Goal: Transaction & Acquisition: Download file/media

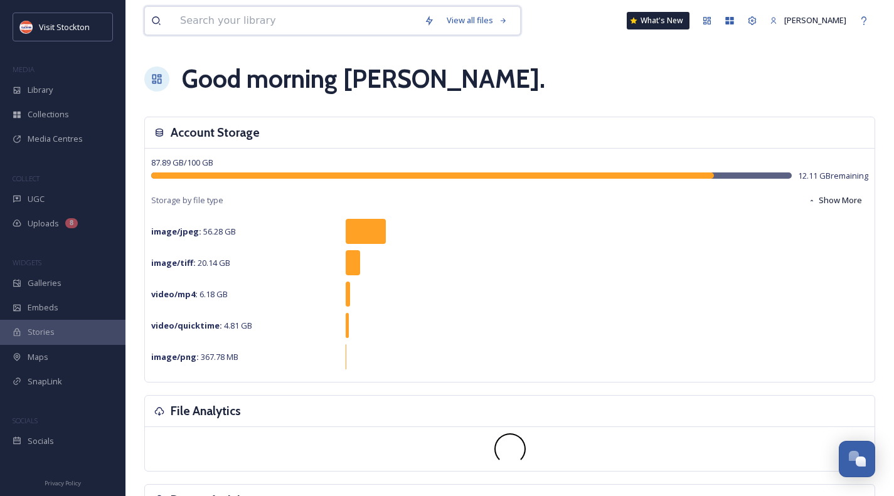
click at [240, 16] on input at bounding box center [296, 21] width 244 height 28
type input "hotels"
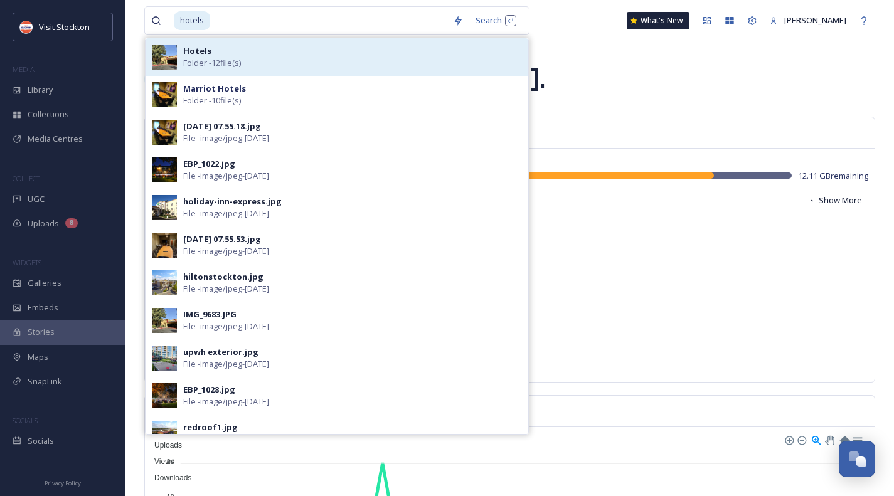
click at [231, 57] on span "Folder - 12 file(s)" at bounding box center [212, 63] width 58 height 12
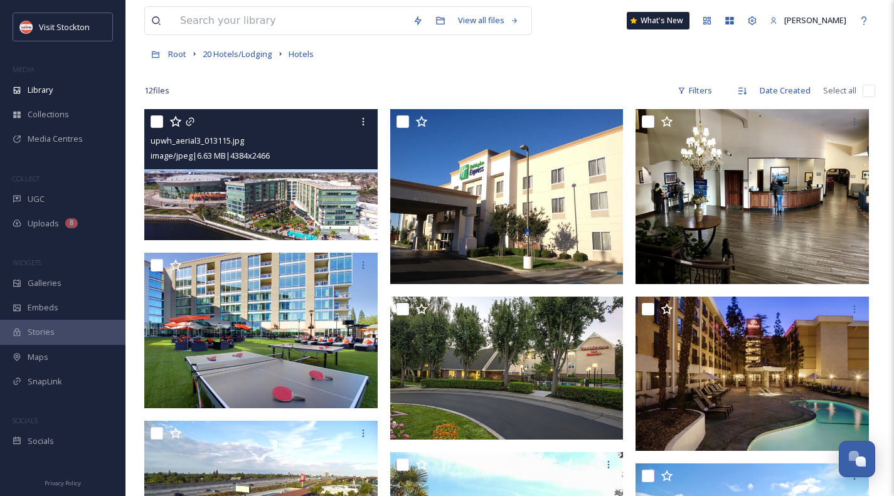
scroll to position [126, 0]
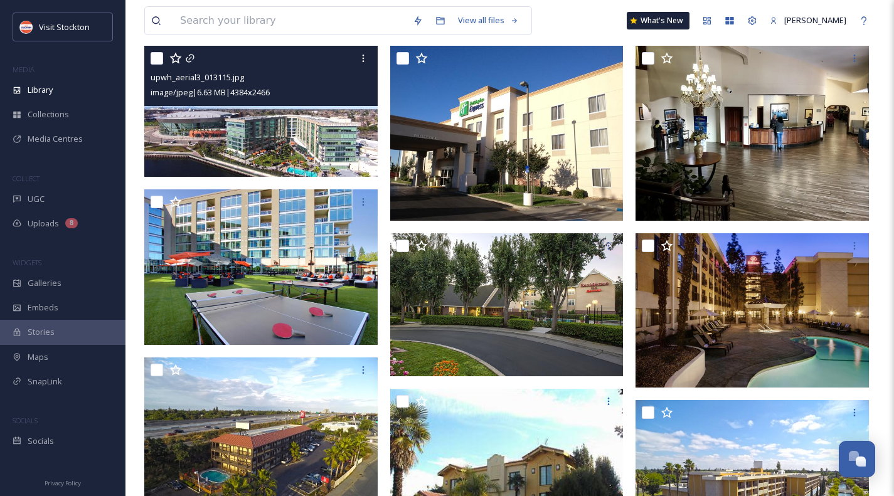
click at [321, 136] on img at bounding box center [260, 111] width 233 height 131
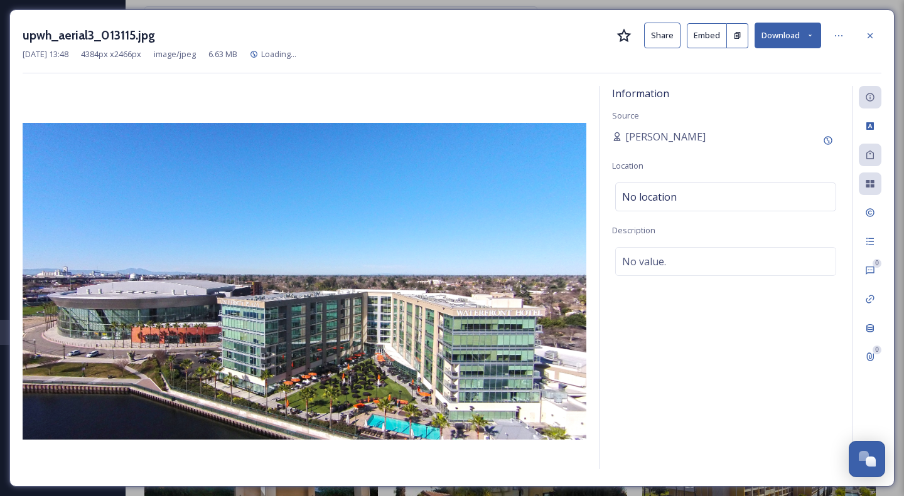
click at [776, 35] on button "Download" at bounding box center [787, 36] width 67 height 26
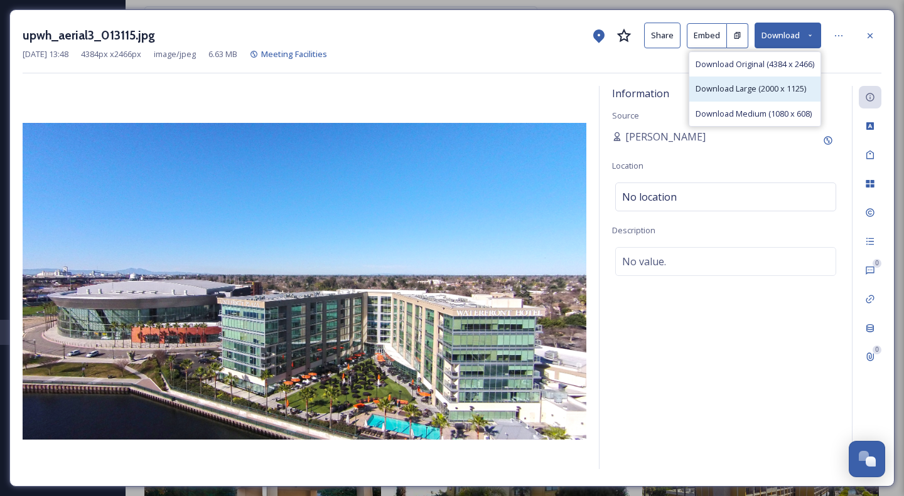
click at [763, 87] on span "Download Large (2000 x 1125)" at bounding box center [750, 89] width 110 height 12
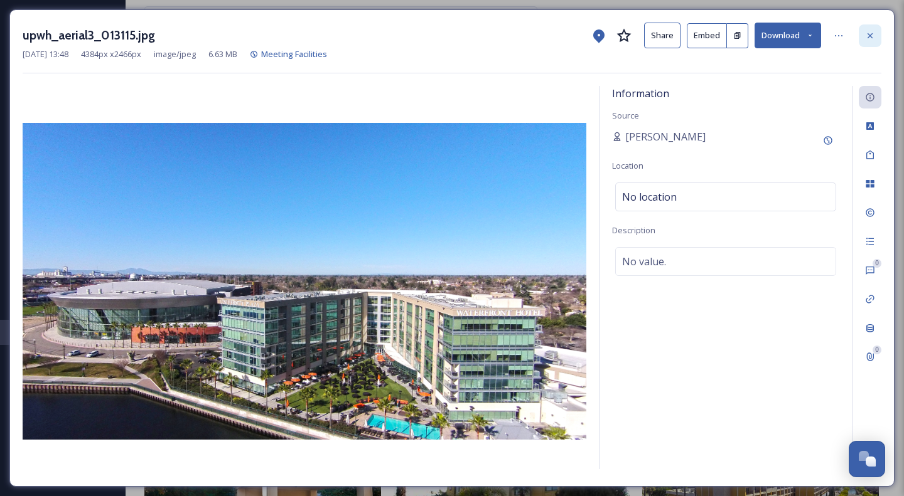
click at [864, 29] on div at bounding box center [870, 35] width 23 height 23
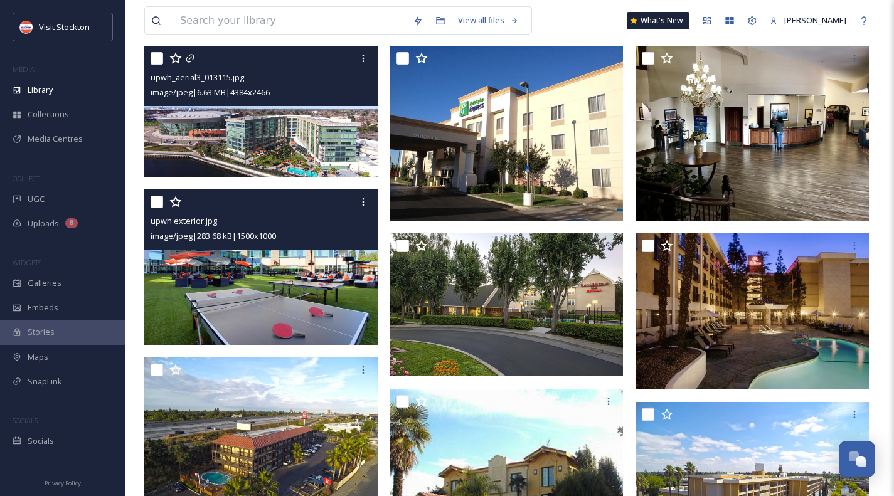
click at [258, 271] on img at bounding box center [260, 268] width 233 height 156
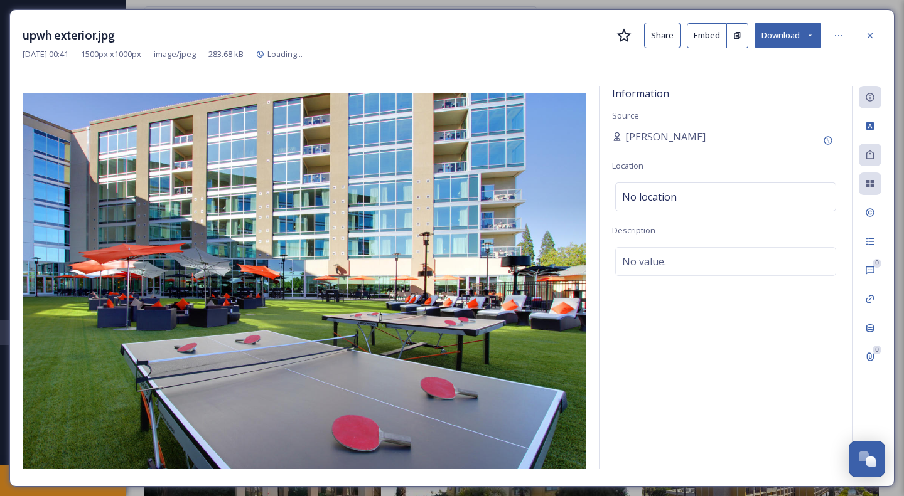
click at [799, 40] on button "Download" at bounding box center [787, 36] width 67 height 26
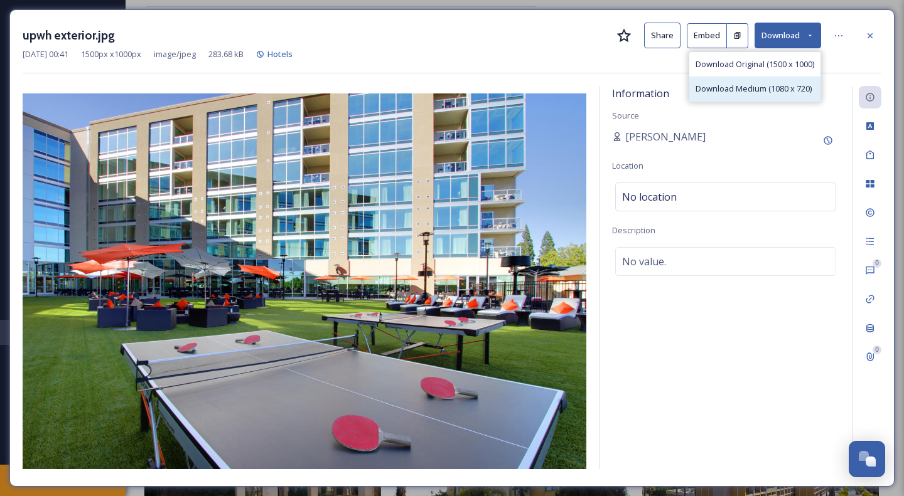
click at [786, 83] on span "Download Medium (1080 x 720)" at bounding box center [753, 89] width 116 height 12
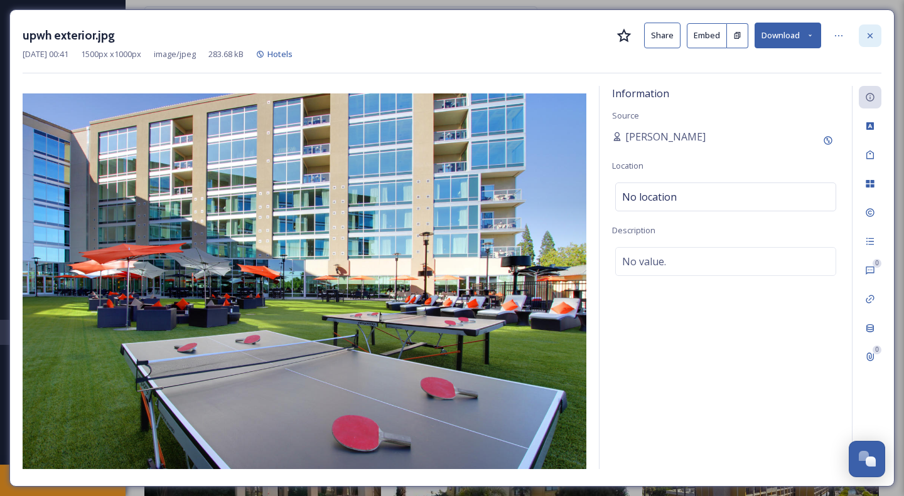
click at [871, 33] on icon at bounding box center [870, 36] width 10 height 10
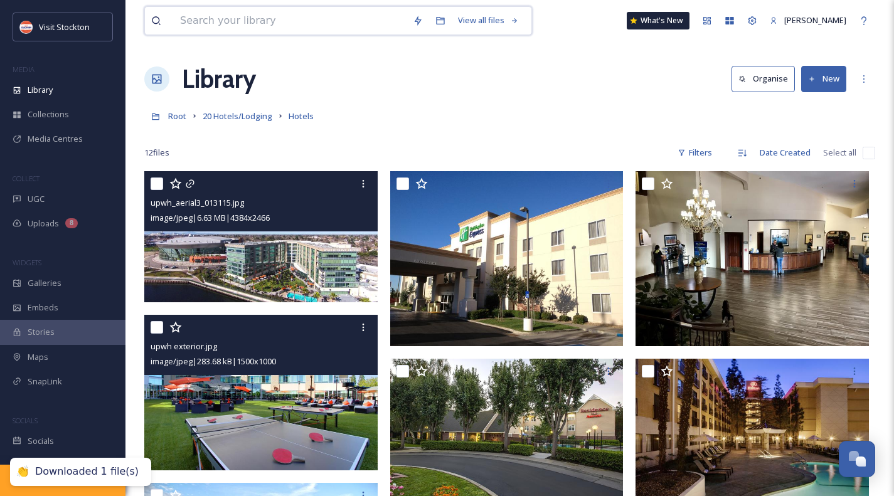
click at [289, 26] on input at bounding box center [290, 21] width 233 height 28
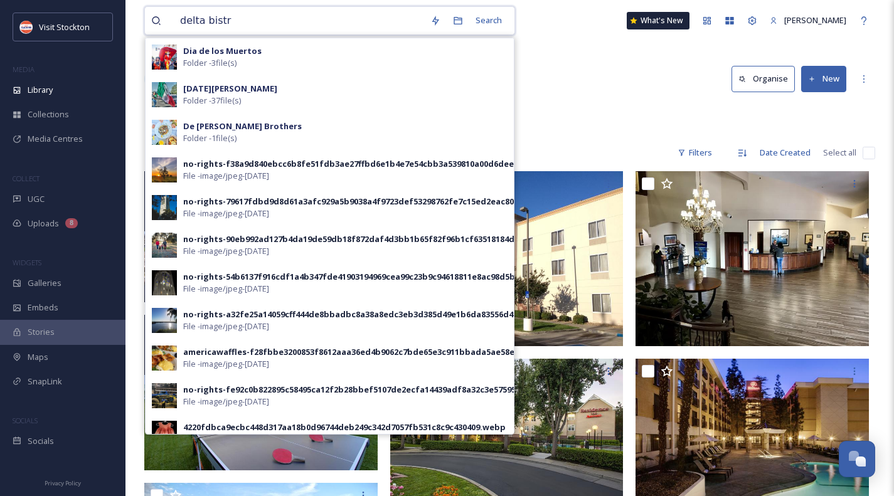
type input "delta bistro"
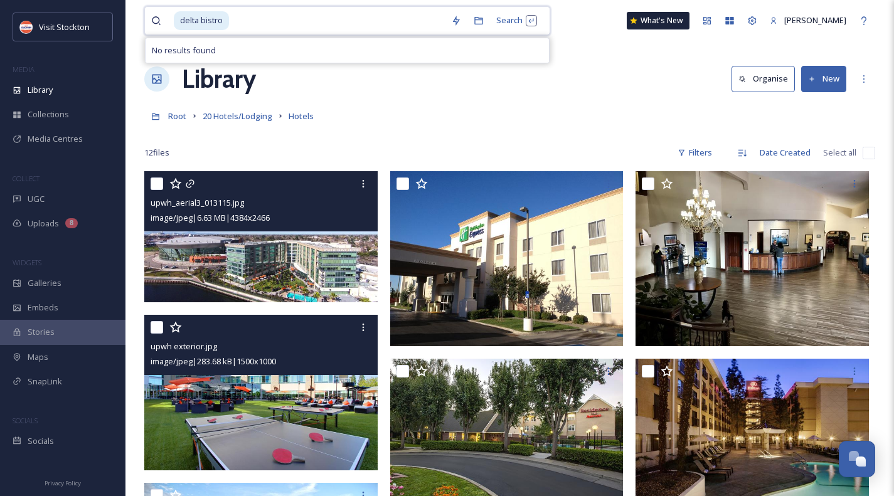
click at [220, 21] on span "delta bistro" at bounding box center [201, 20] width 55 height 18
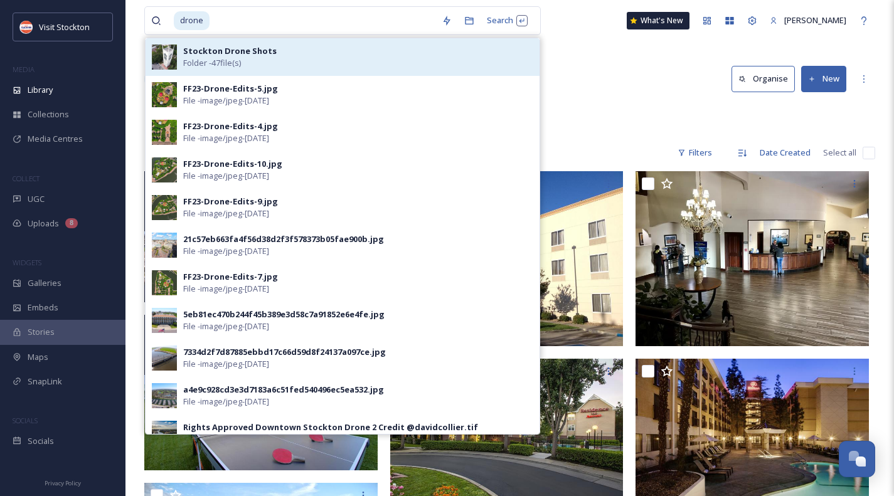
click at [202, 57] on span "Folder - 47 file(s)" at bounding box center [212, 63] width 58 height 12
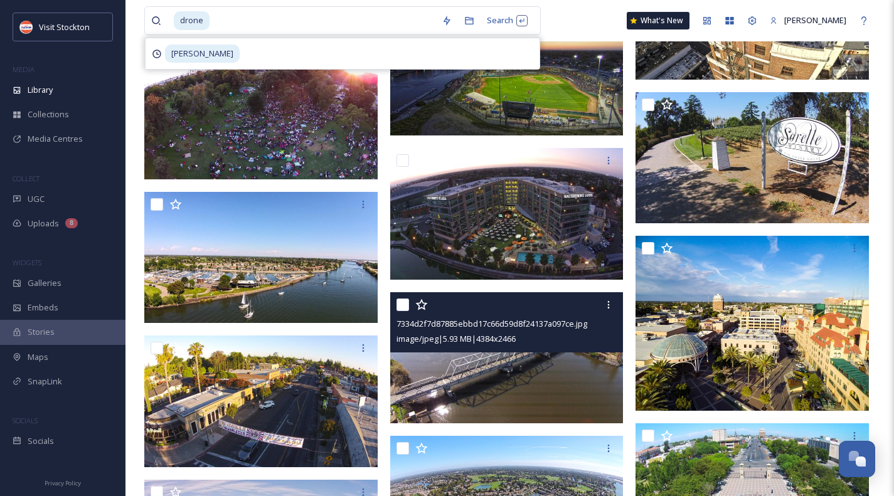
scroll to position [1506, 0]
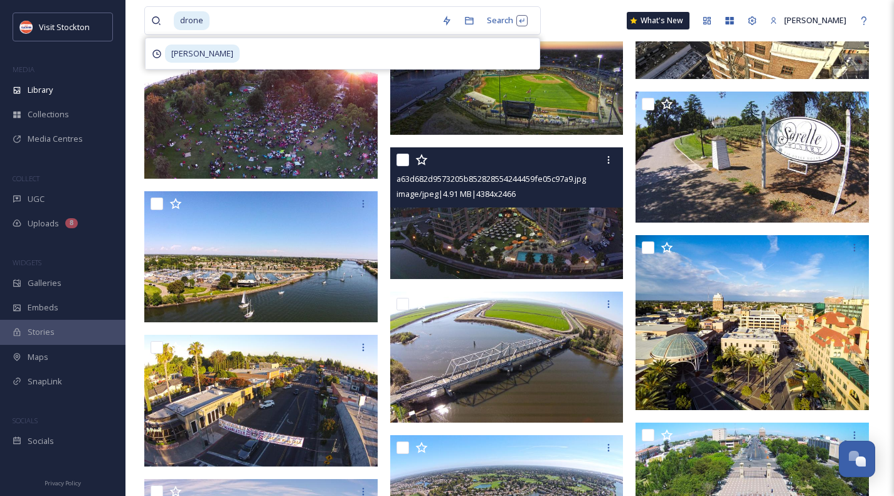
click at [535, 231] on img at bounding box center [506, 212] width 233 height 131
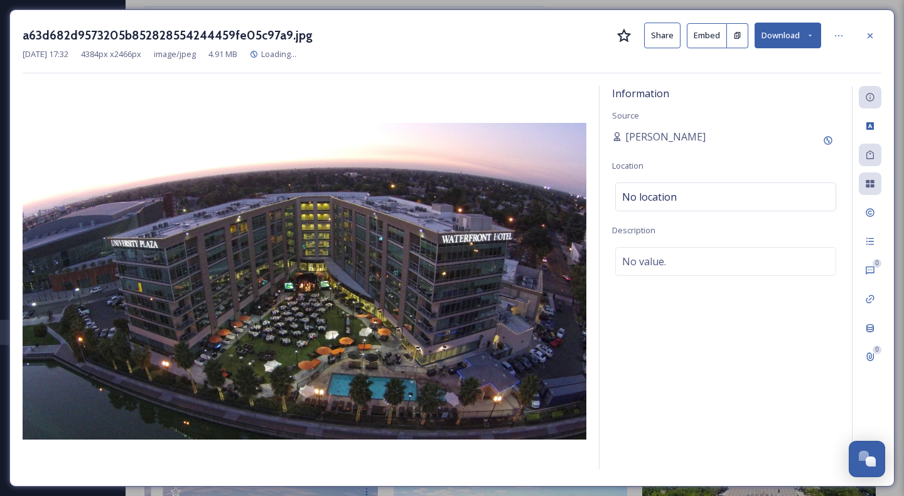
click at [795, 38] on button "Download" at bounding box center [787, 36] width 67 height 26
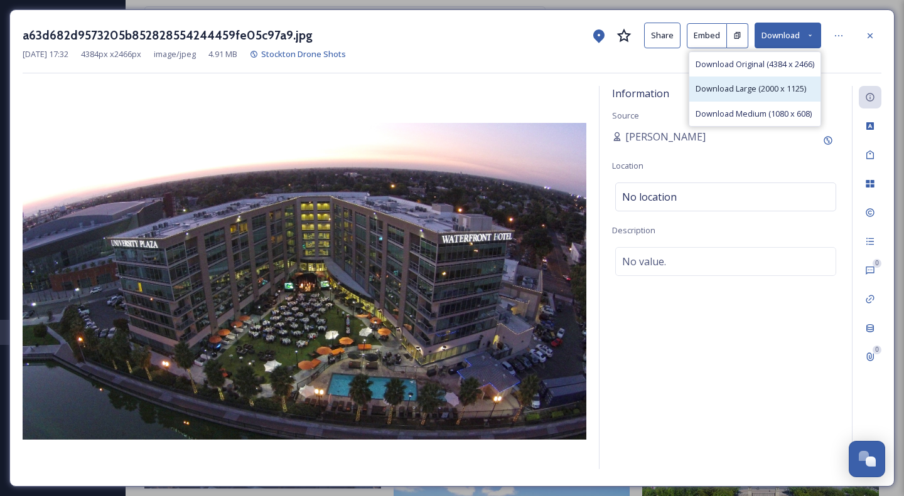
click at [786, 86] on span "Download Large (2000 x 1125)" at bounding box center [750, 89] width 110 height 12
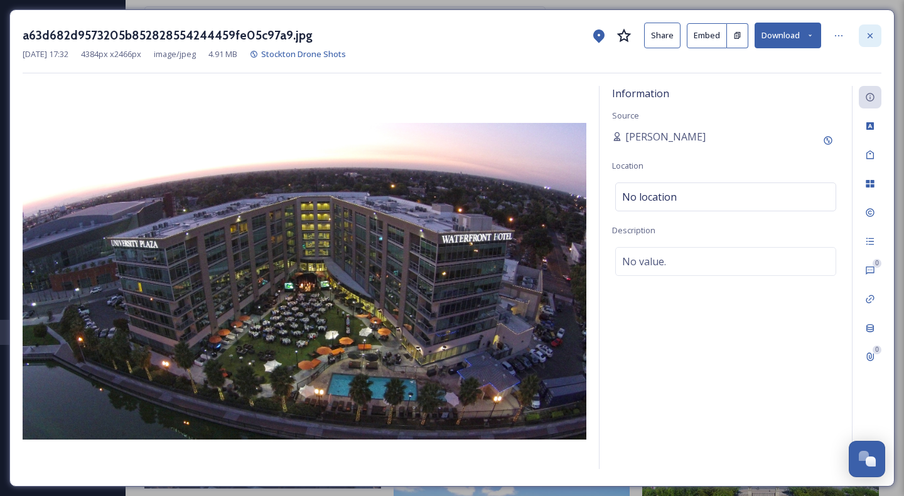
click at [874, 35] on icon at bounding box center [870, 36] width 10 height 10
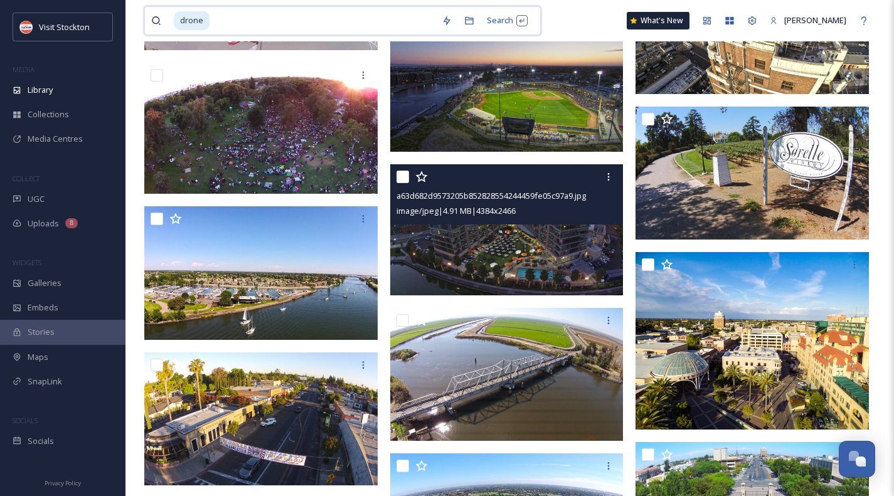
click at [250, 18] on input at bounding box center [323, 21] width 225 height 28
type input "d"
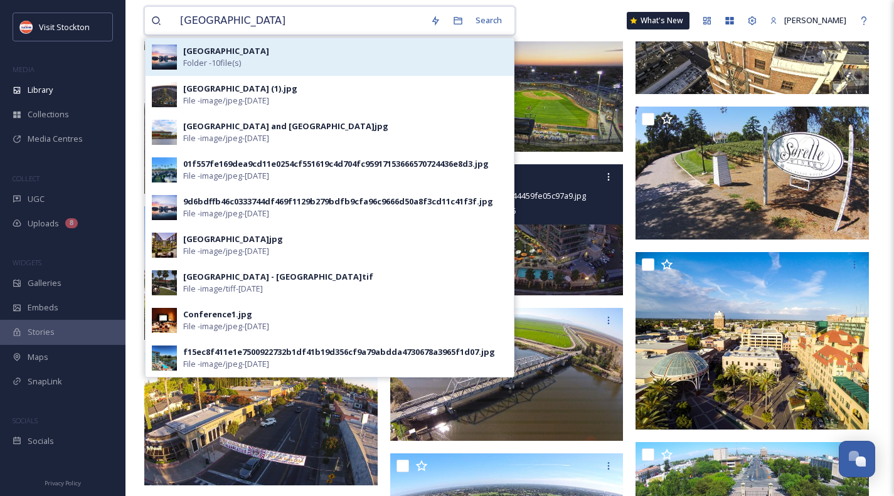
type input "[GEOGRAPHIC_DATA]"
click at [236, 55] on strong "[GEOGRAPHIC_DATA]" at bounding box center [226, 50] width 86 height 11
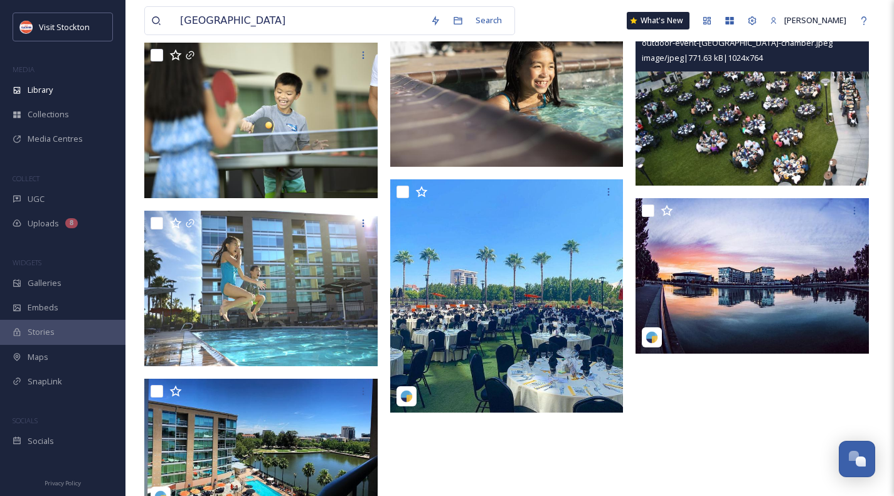
scroll to position [366, 0]
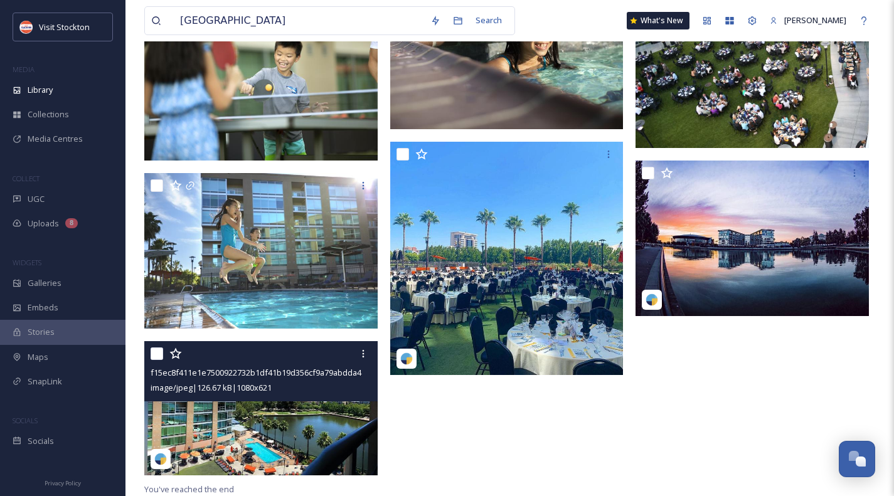
click at [315, 418] on img at bounding box center [260, 408] width 233 height 134
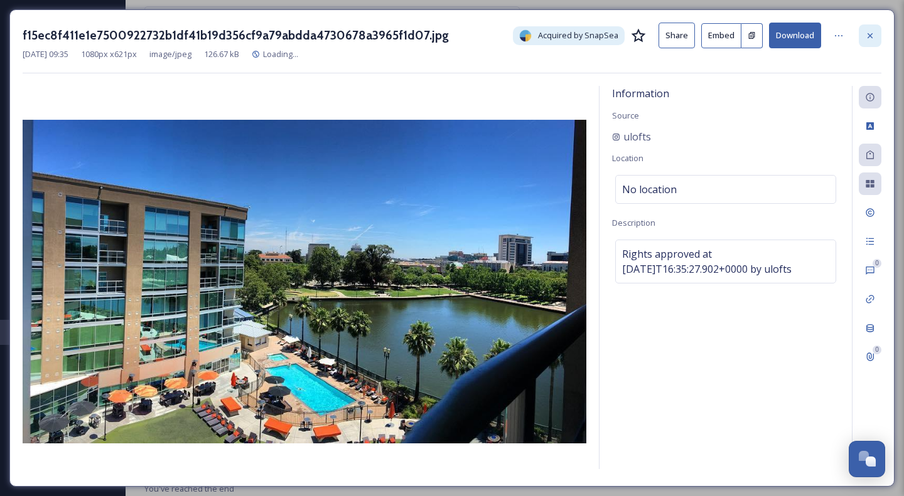
scroll to position [274, 0]
click at [869, 36] on icon at bounding box center [870, 36] width 10 height 10
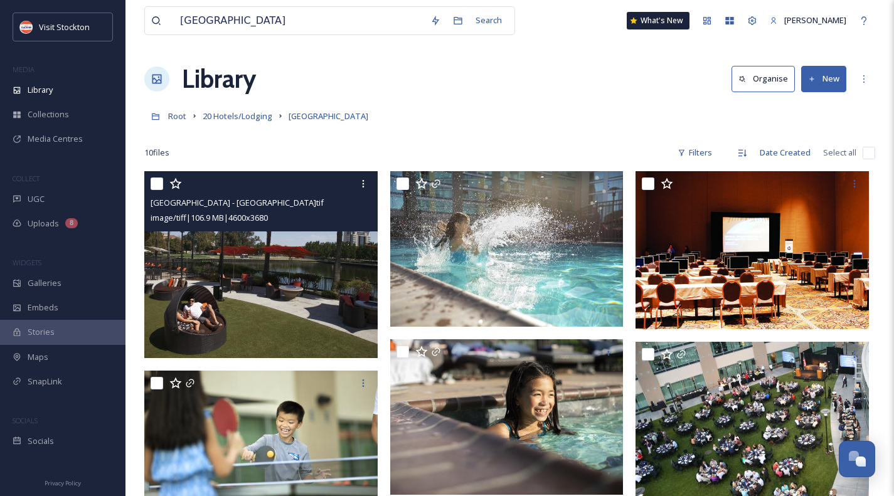
click at [271, 270] on img at bounding box center [260, 264] width 233 height 187
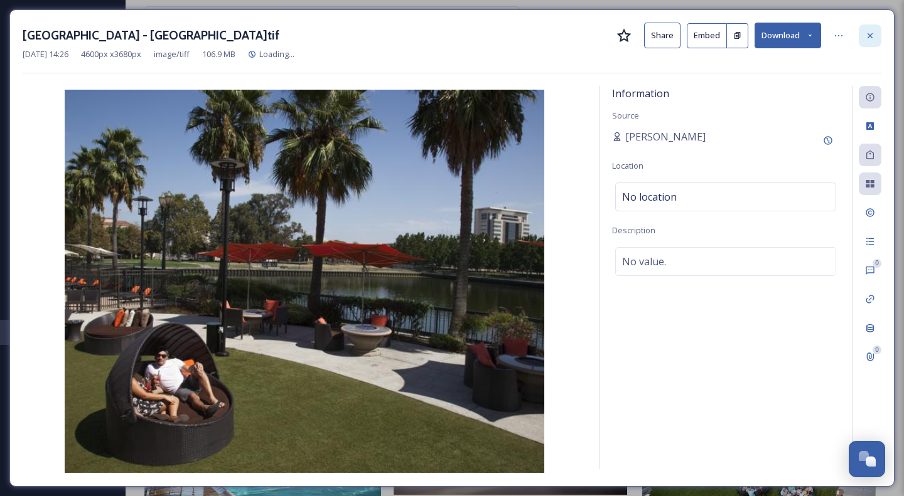
click at [869, 34] on icon at bounding box center [869, 35] width 5 height 5
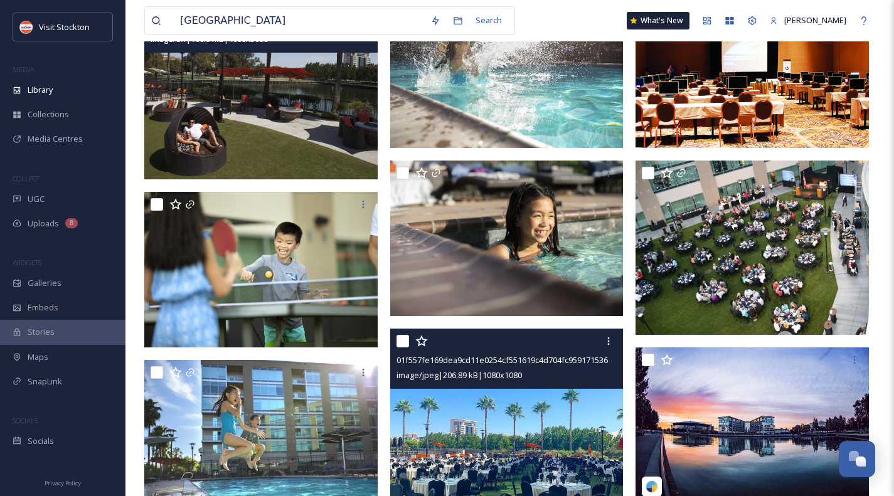
scroll to position [188, 0]
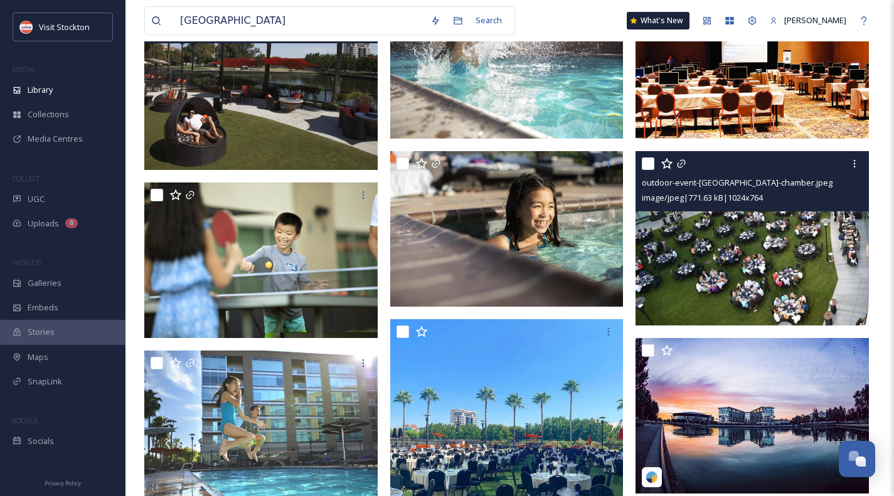
click at [748, 234] on img at bounding box center [752, 238] width 233 height 174
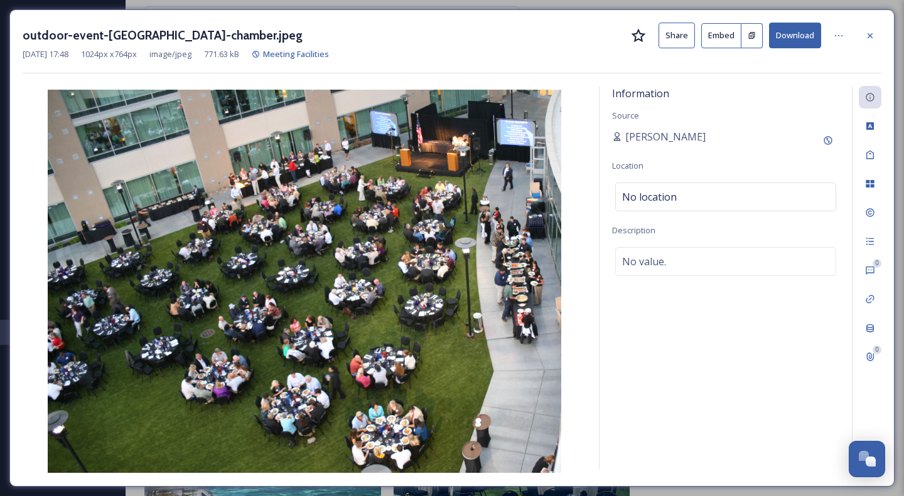
click at [792, 35] on button "Download" at bounding box center [795, 36] width 52 height 26
click at [869, 33] on icon at bounding box center [869, 35] width 5 height 5
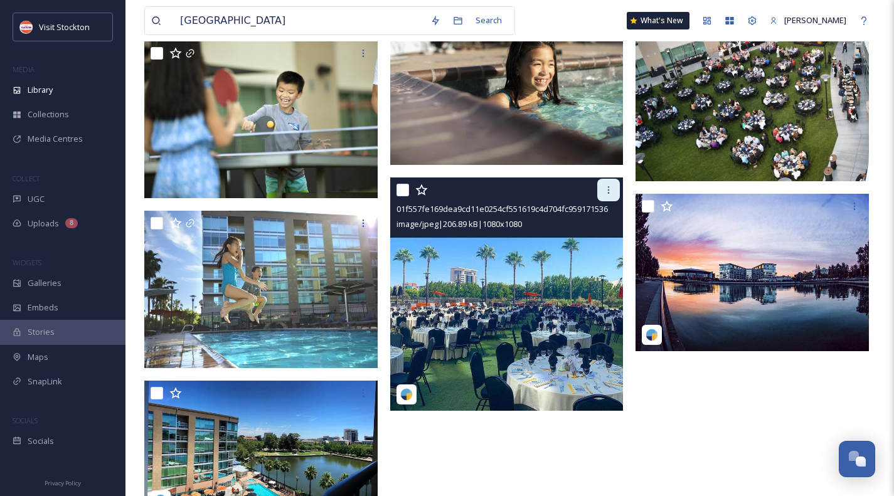
scroll to position [375, 0]
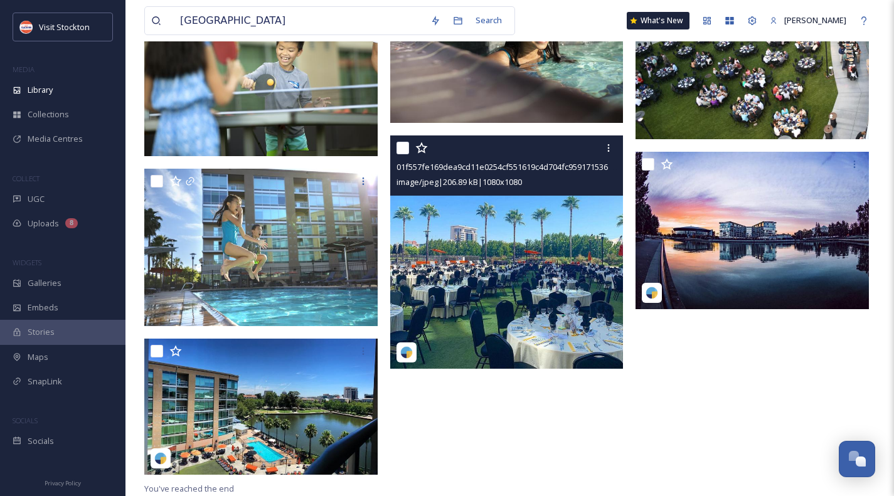
click at [551, 279] on img at bounding box center [506, 252] width 233 height 233
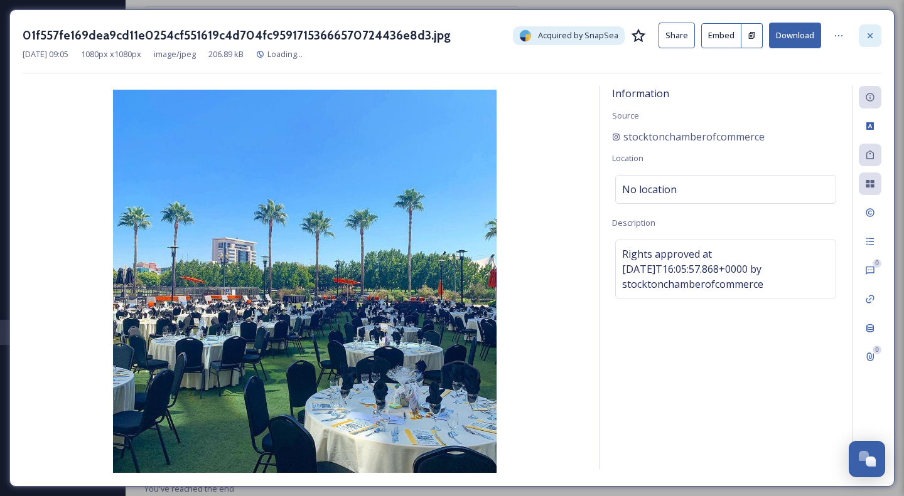
click at [869, 31] on icon at bounding box center [870, 36] width 10 height 10
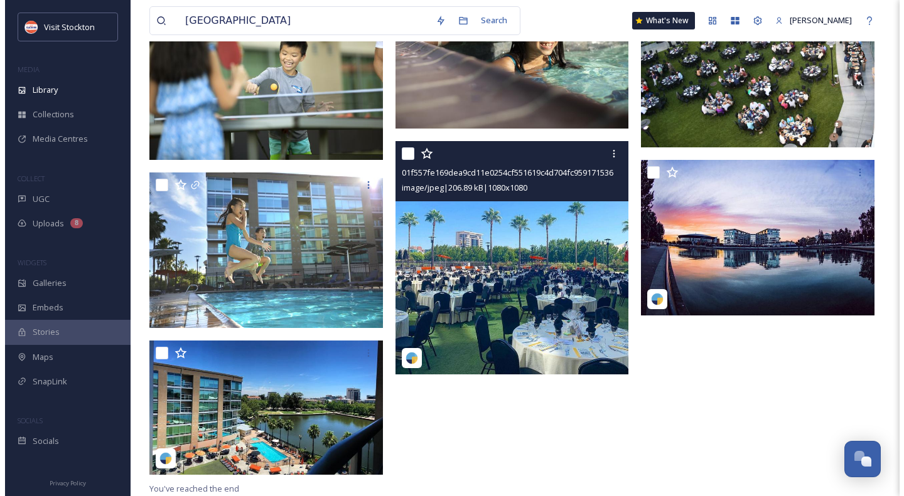
scroll to position [366, 0]
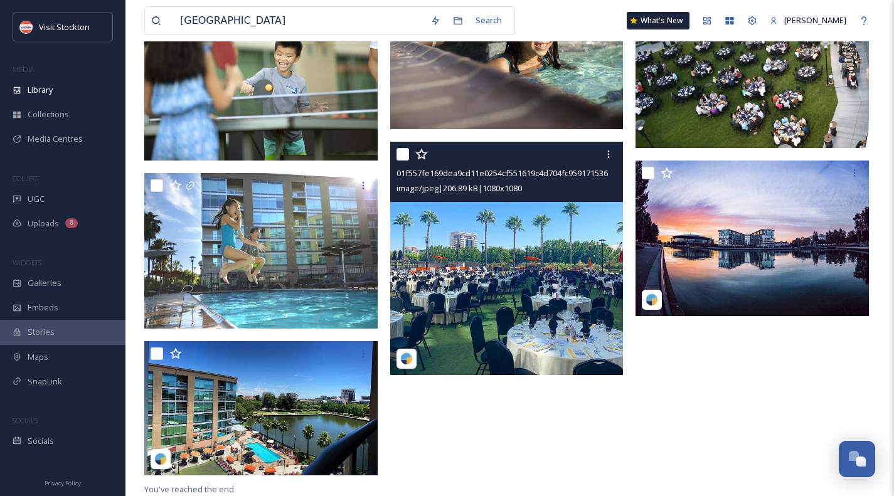
click at [552, 237] on img at bounding box center [506, 258] width 233 height 233
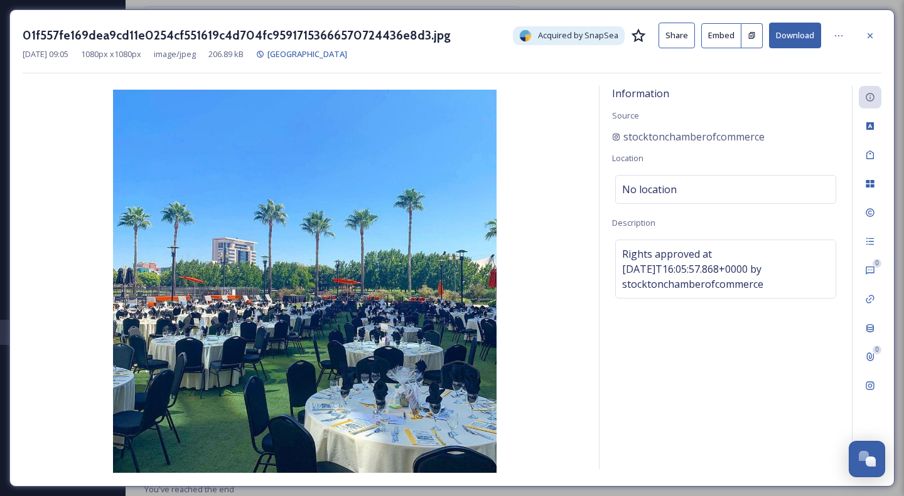
click at [795, 40] on button "Download" at bounding box center [795, 36] width 52 height 26
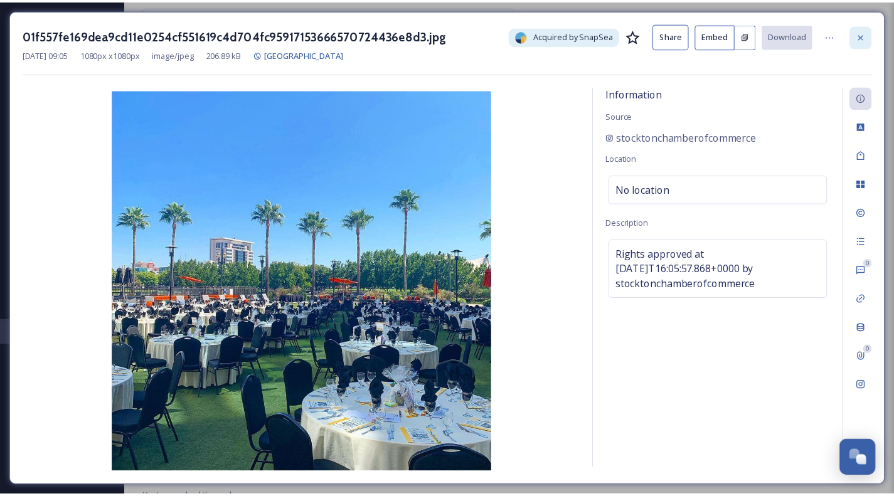
scroll to position [368, 0]
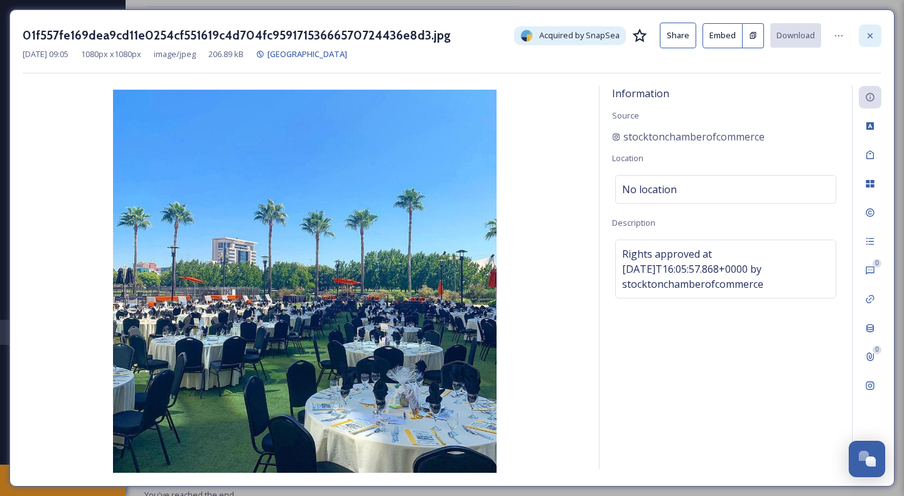
click at [869, 35] on icon at bounding box center [870, 36] width 10 height 10
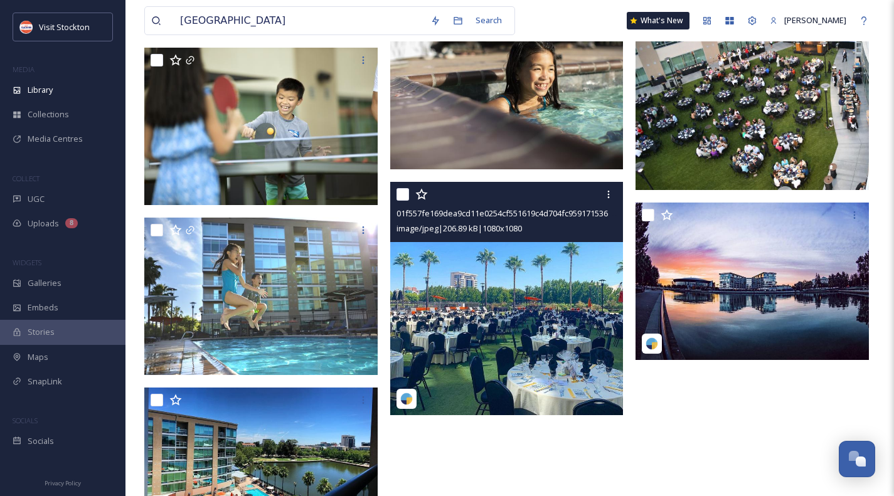
scroll to position [373, 0]
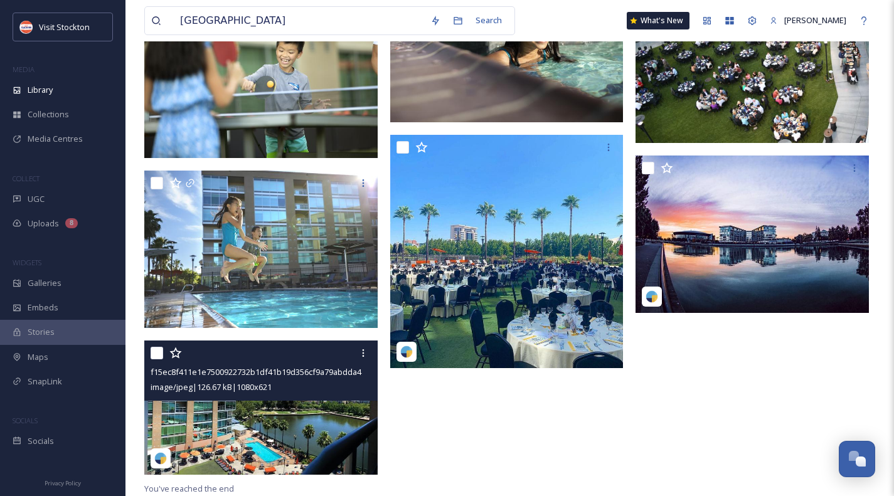
click at [296, 411] on img at bounding box center [260, 408] width 233 height 134
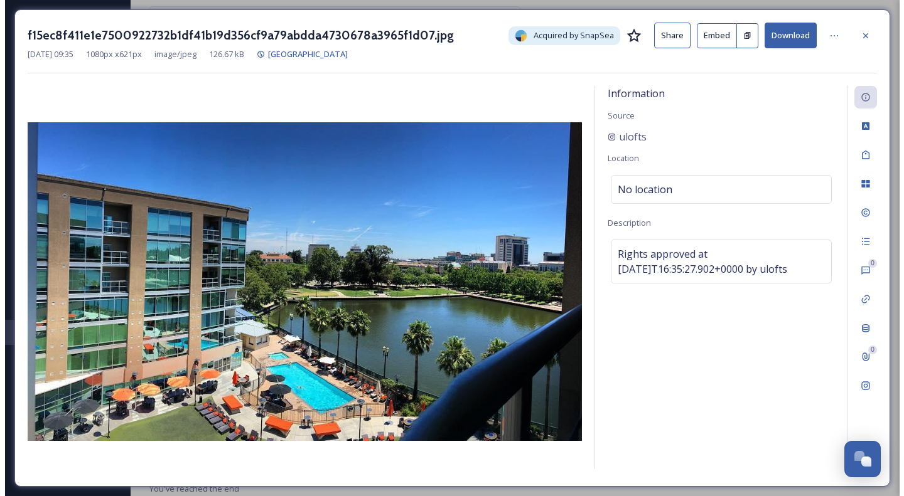
scroll to position [266, 0]
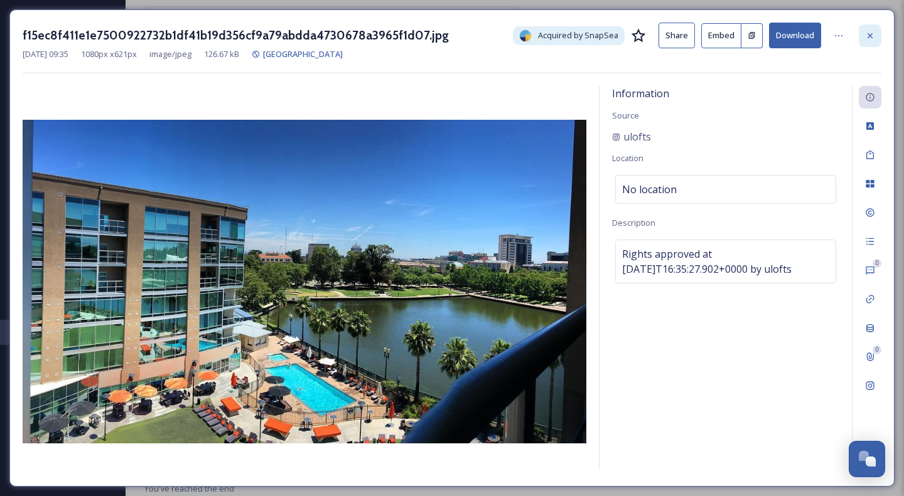
click at [873, 35] on icon at bounding box center [870, 36] width 10 height 10
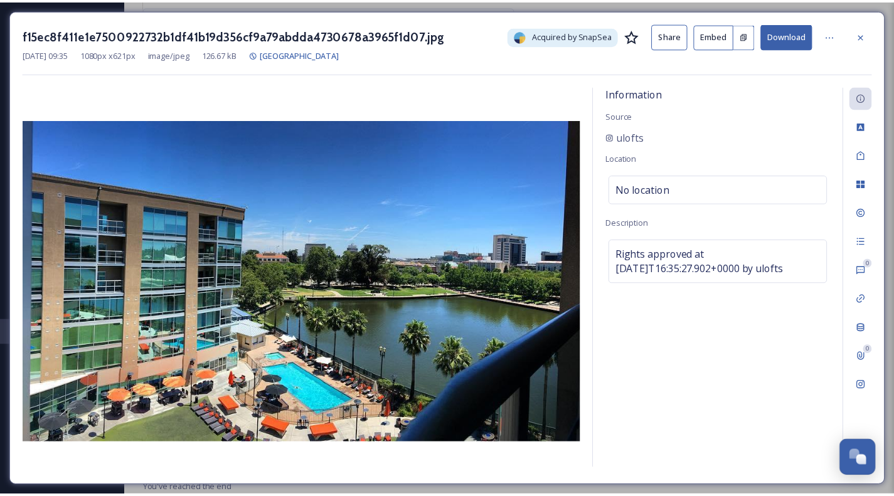
scroll to position [373, 0]
